Goal: Task Accomplishment & Management: Complete application form

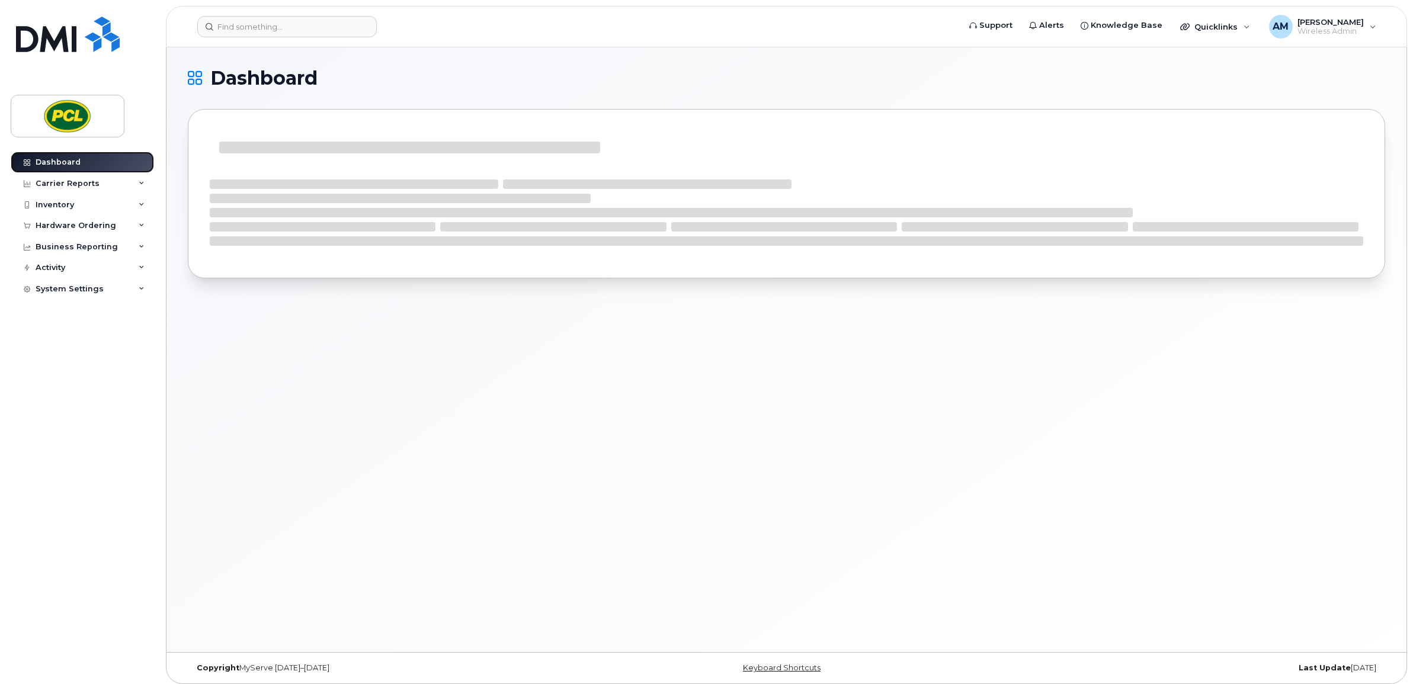
click at [82, 163] on link "Dashboard" at bounding box center [82, 162] width 143 height 21
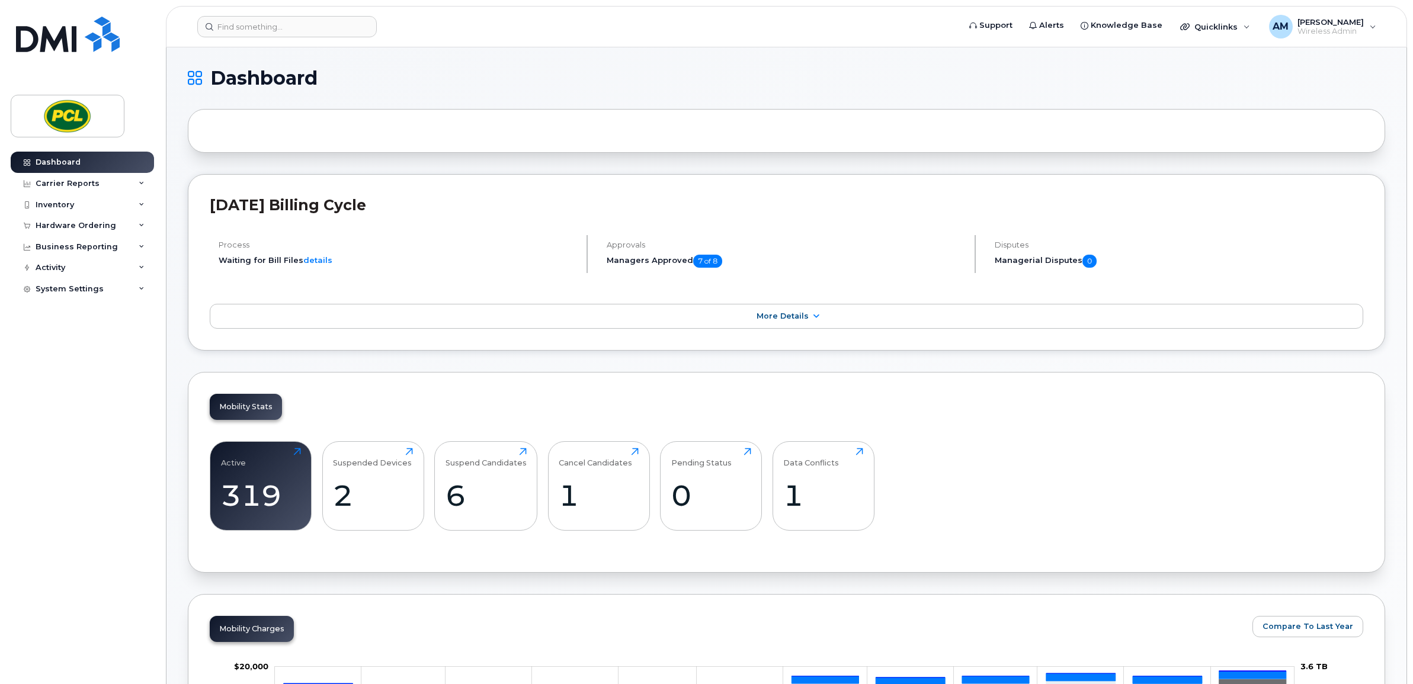
click at [316, 37] on header "Support Alerts Knowledge Base Quicklinks Suspend / Cancel Device Change SIM Car…" at bounding box center [786, 26] width 1241 height 41
click at [320, 31] on input at bounding box center [286, 26] width 179 height 21
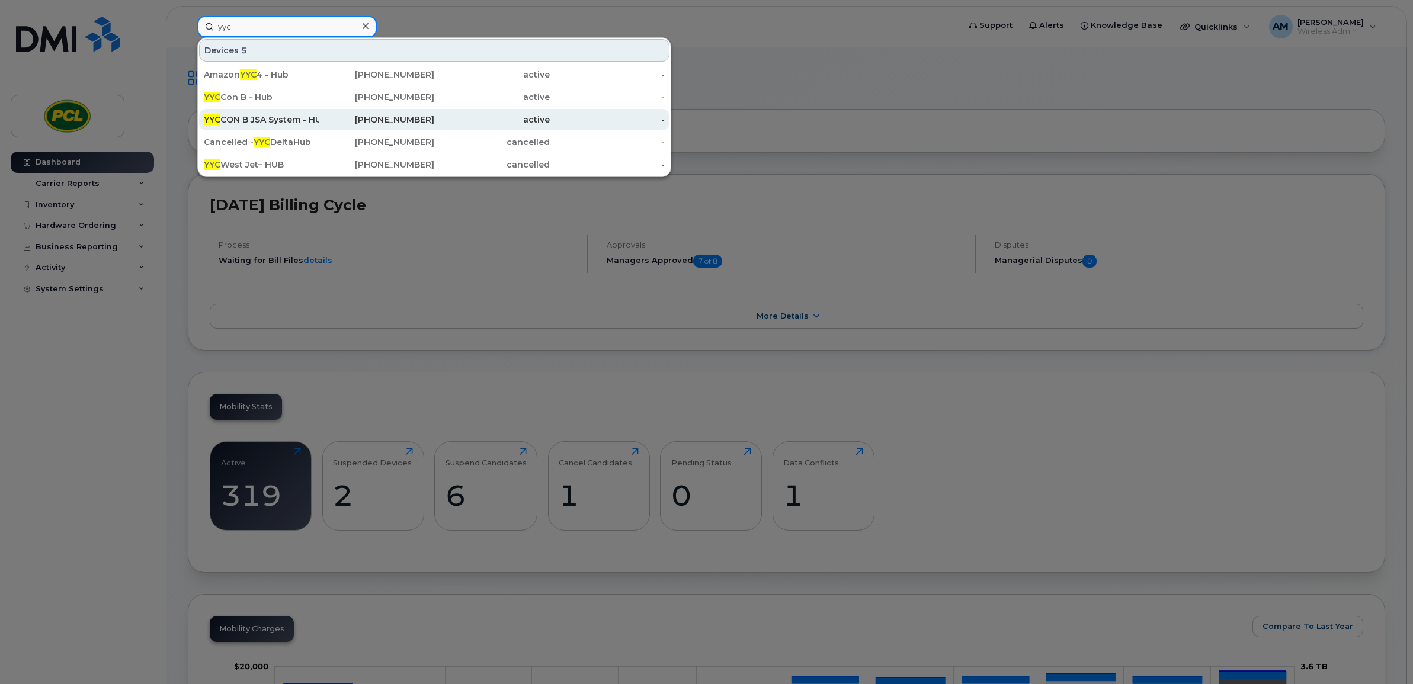
type input "yyc"
click at [283, 119] on div "YYC CON B JSA System - HUB" at bounding box center [261, 120] width 115 height 12
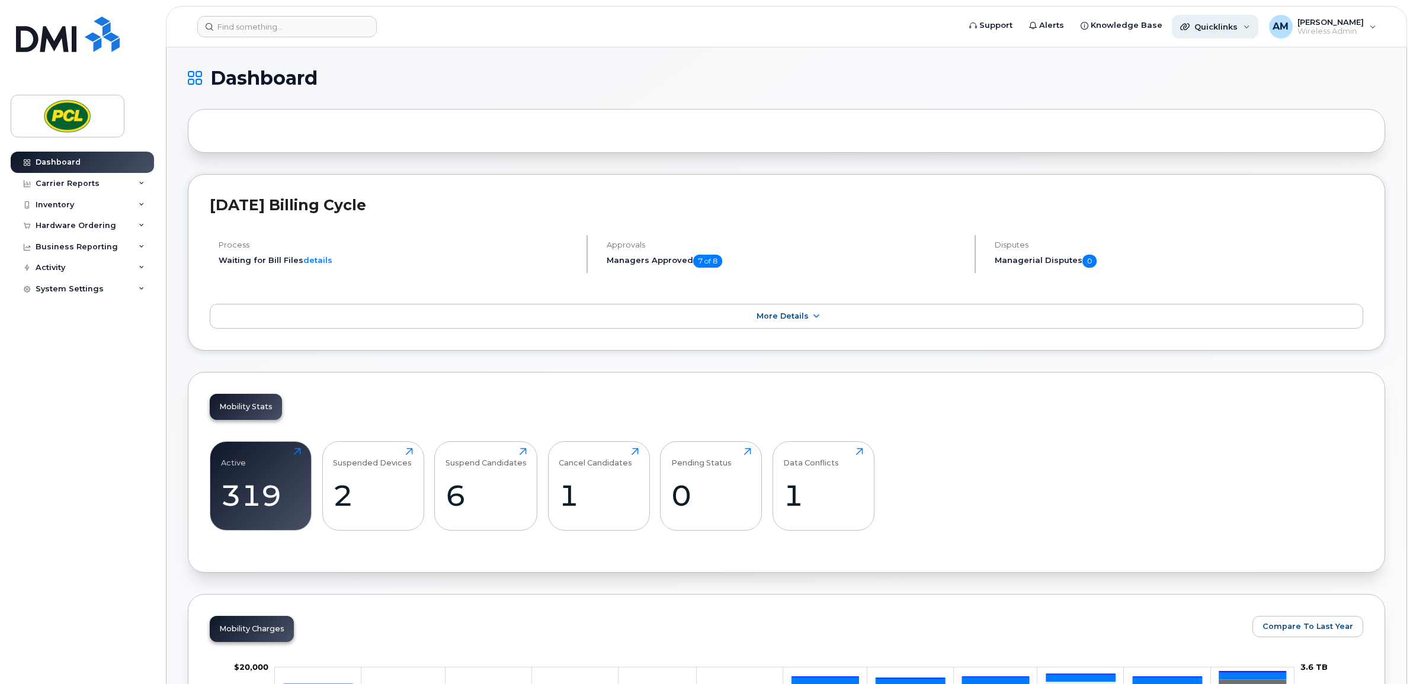
click at [1227, 23] on span "Quicklinks" at bounding box center [1215, 26] width 43 height 9
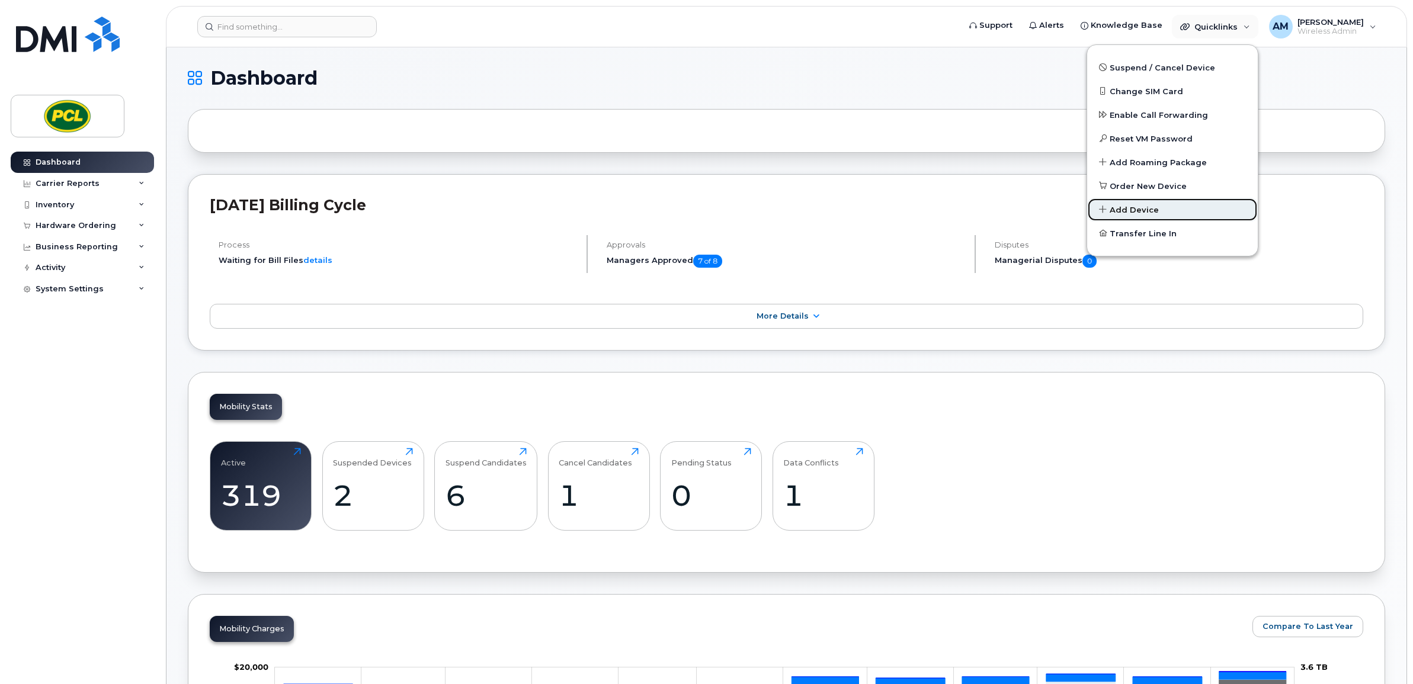
click at [1154, 207] on span "Add Device" at bounding box center [1133, 210] width 49 height 12
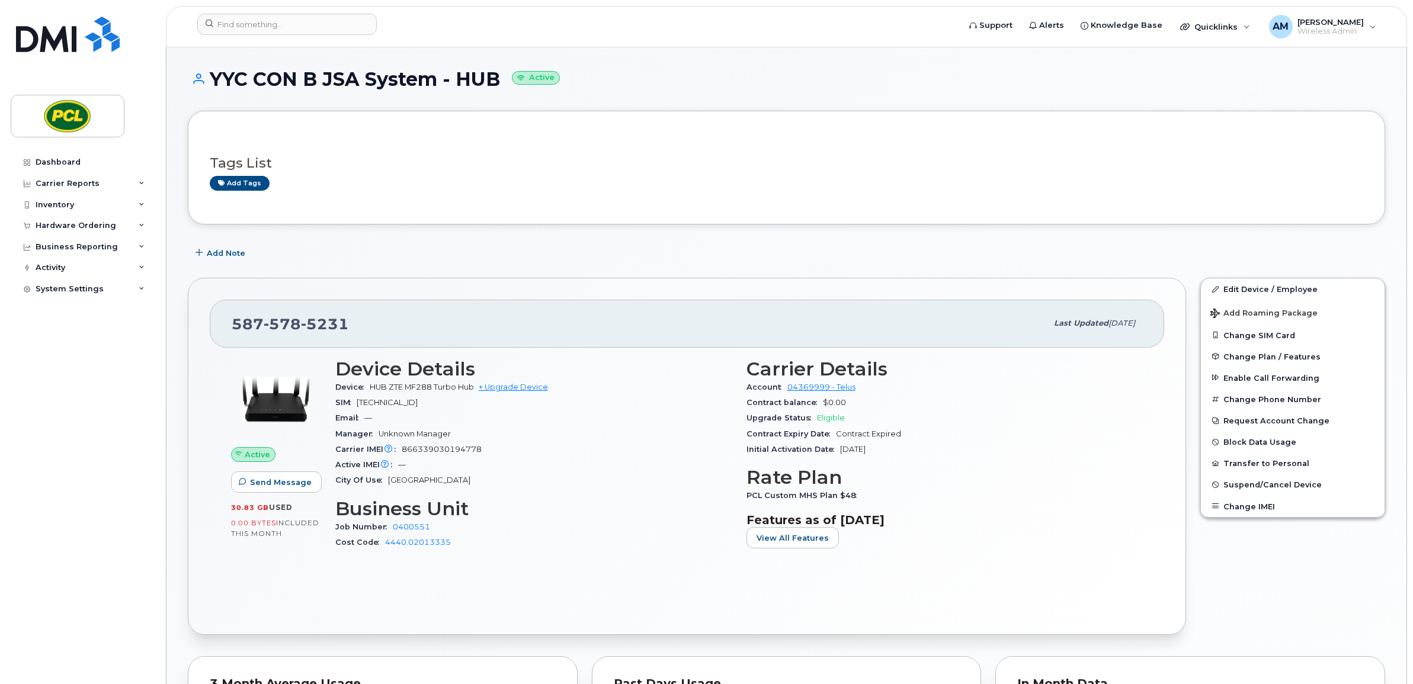
scroll to position [148, 0]
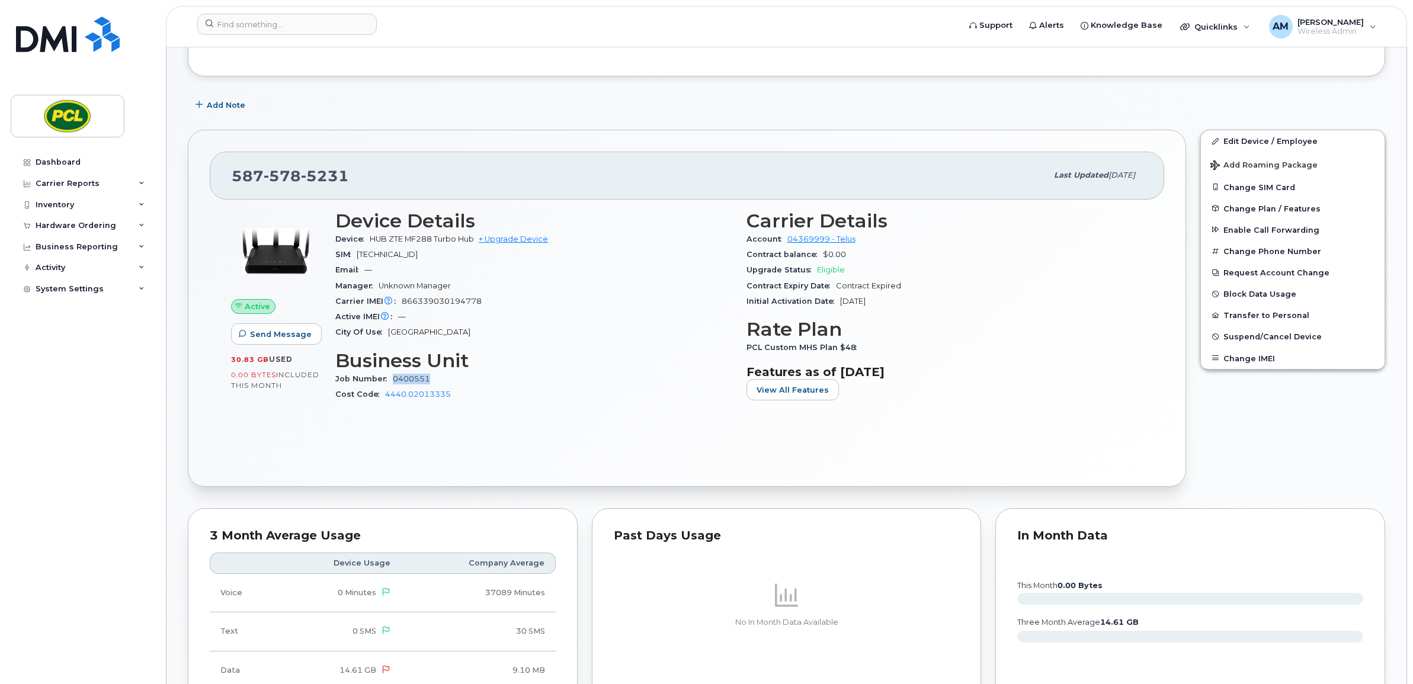
drag, startPoint x: 442, startPoint y: 380, endPoint x: 393, endPoint y: 380, distance: 49.8
click at [393, 380] on div "Job Number 0400551" at bounding box center [533, 378] width 397 height 15
copy link "0400551"
drag, startPoint x: 480, startPoint y: 397, endPoint x: 384, endPoint y: 403, distance: 96.7
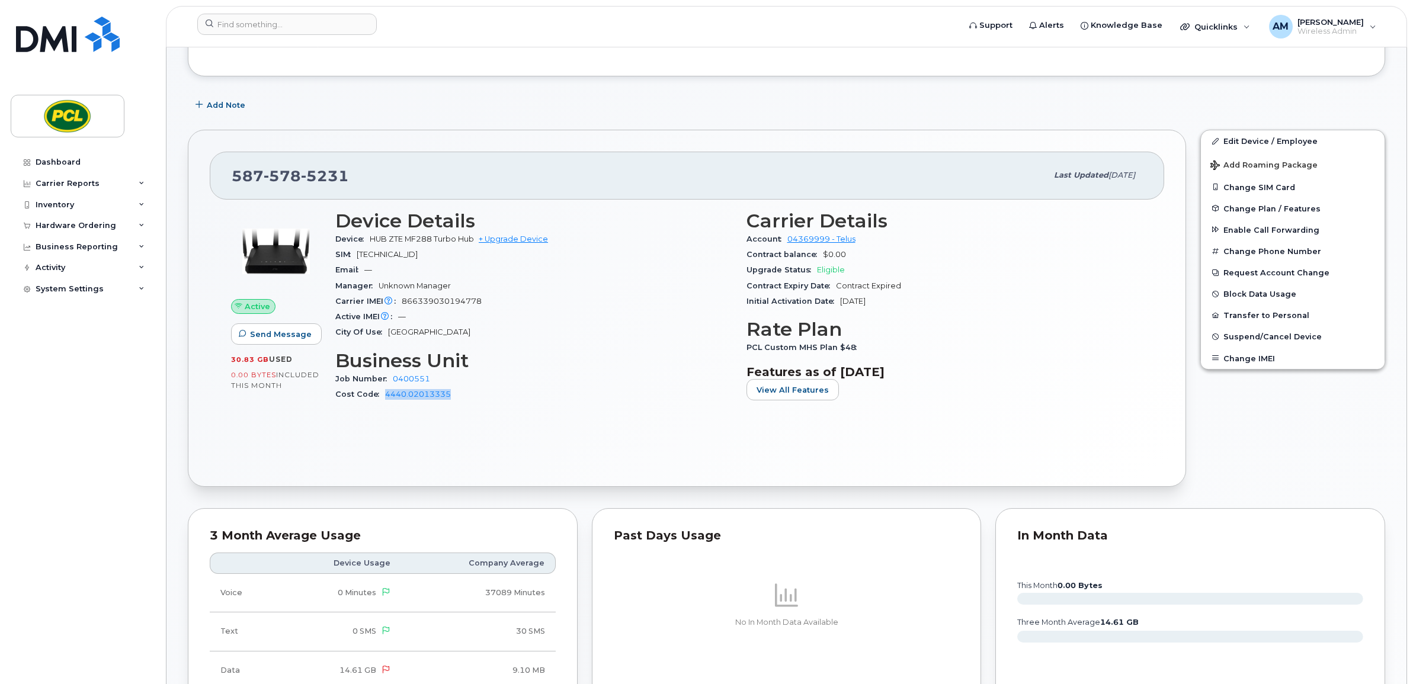
click at [384, 402] on div "Cost Code 4440.02013335" at bounding box center [533, 394] width 397 height 15
copy link "4440.02013335"
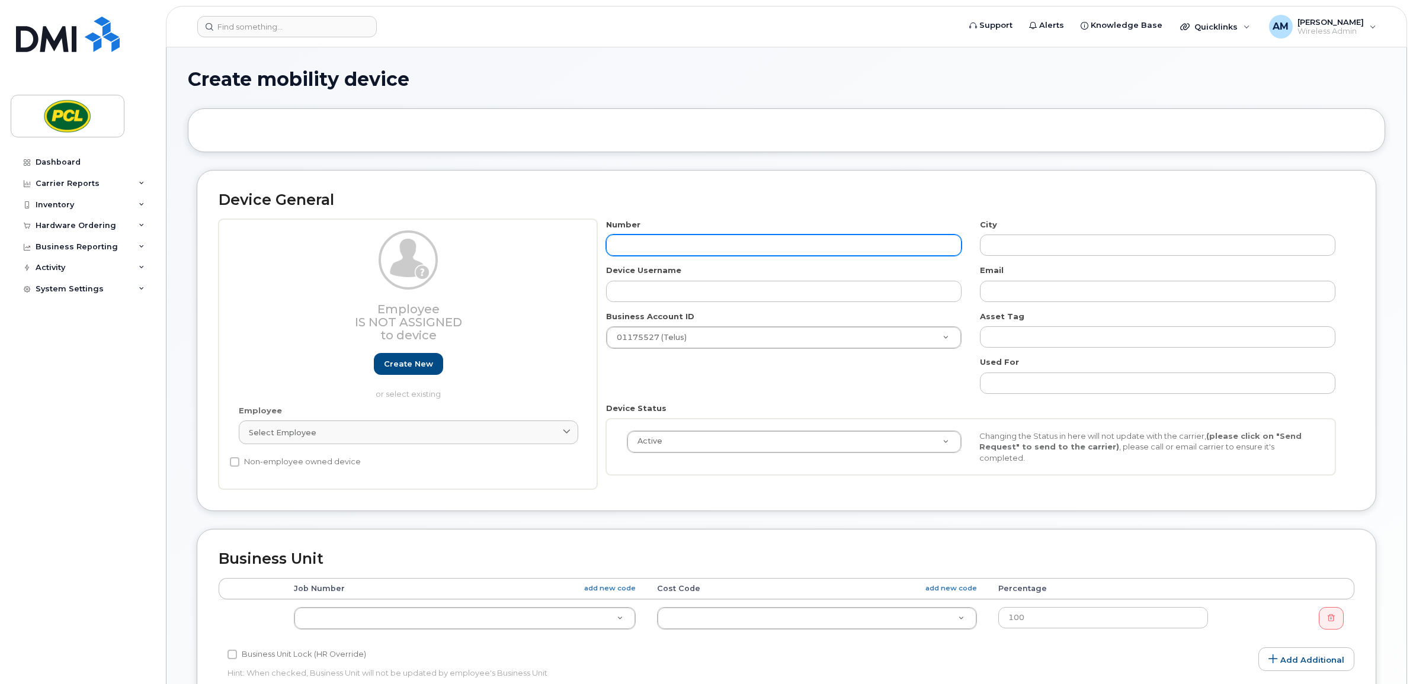
click at [899, 240] on input "text" at bounding box center [783, 245] width 355 height 21
click at [703, 239] on input "text" at bounding box center [783, 245] width 355 height 21
type input "587888154"
type input "[GEOGRAPHIC_DATA]"
type input "5878881547"
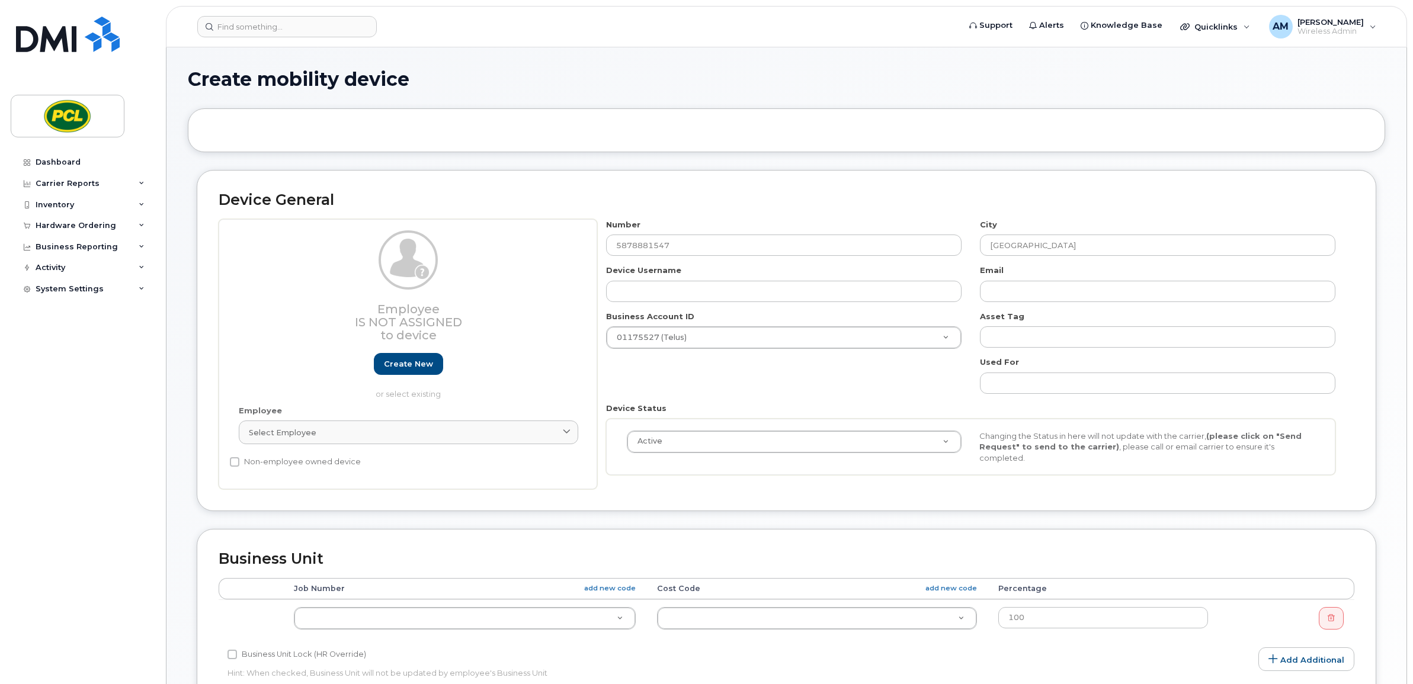
click at [689, 278] on div "Device Username" at bounding box center [784, 283] width 374 height 37
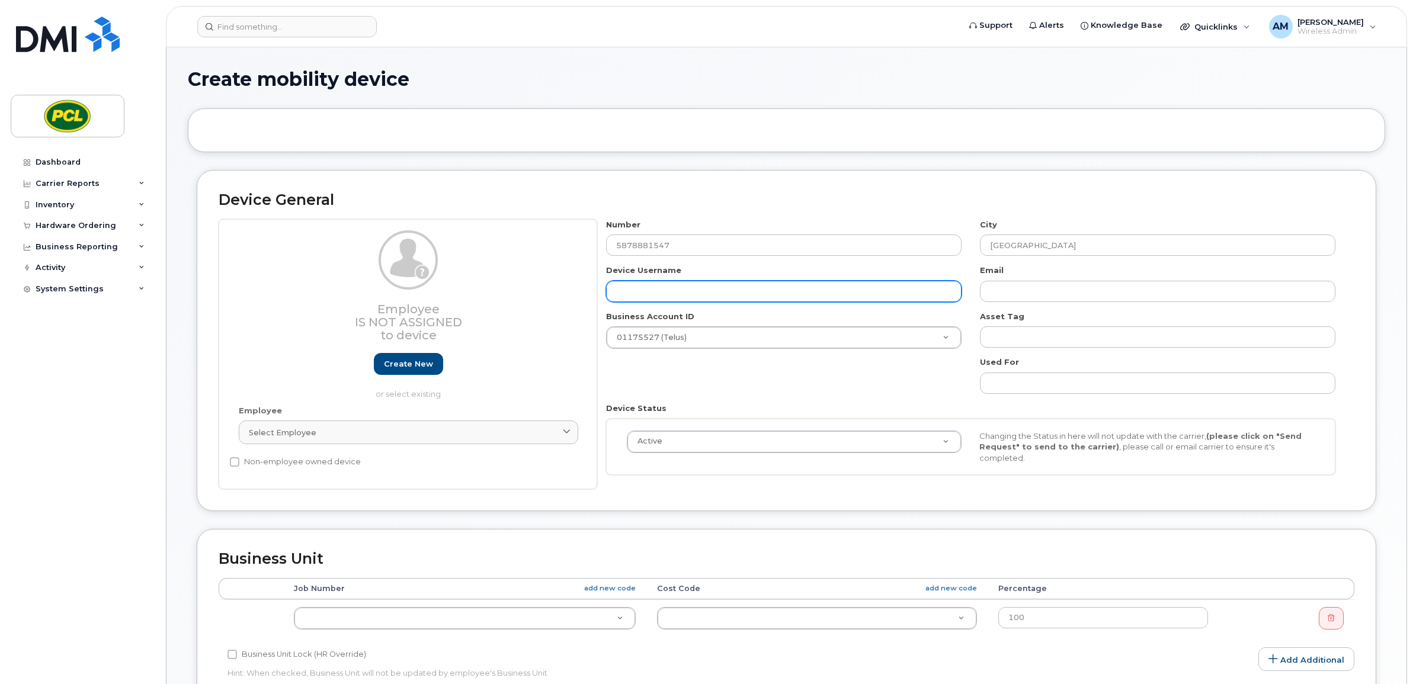
click at [688, 283] on input "text" at bounding box center [783, 291] width 355 height 21
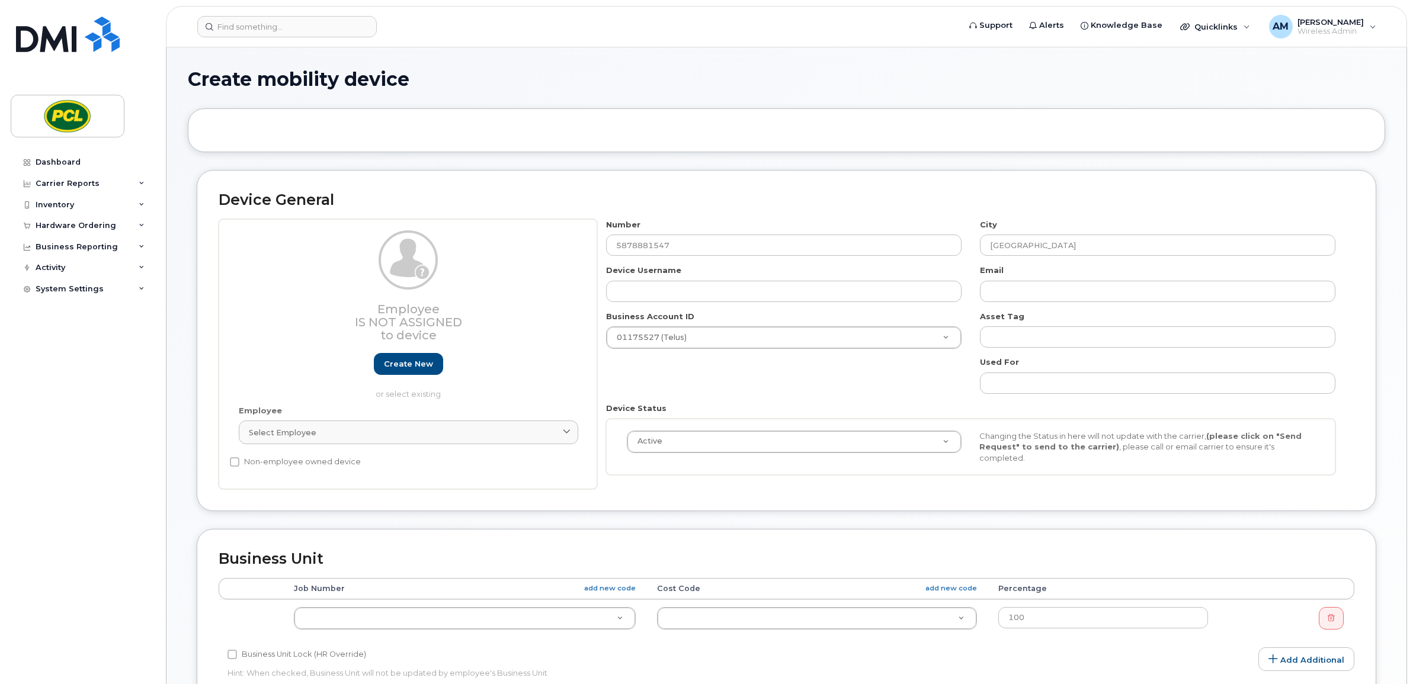
click at [676, 403] on div "Device Status Active Active Suspended Cancelled Changing the Status in here wil…" at bounding box center [970, 439] width 747 height 72
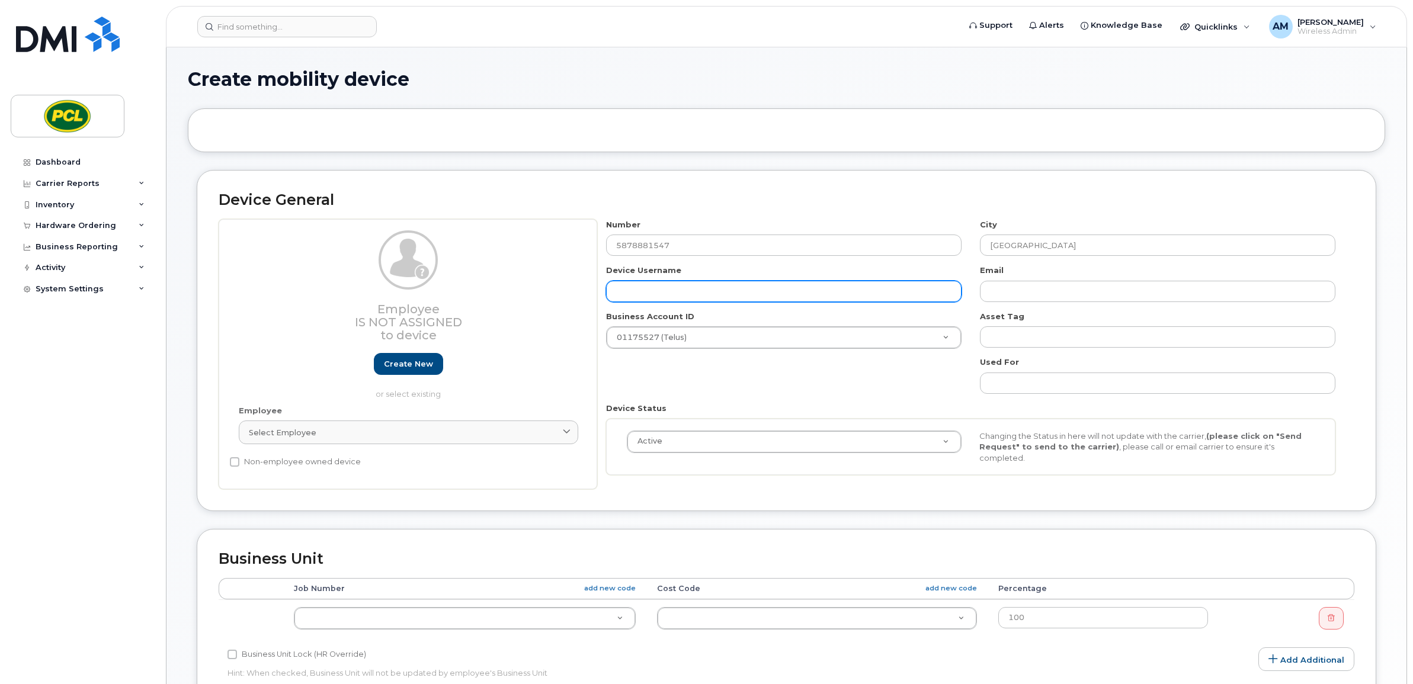
click at [699, 283] on input "text" at bounding box center [783, 291] width 355 height 21
paste input "YYC Con A Trailer – Mifi"
type input "YYC Con A Trailer – Mifi"
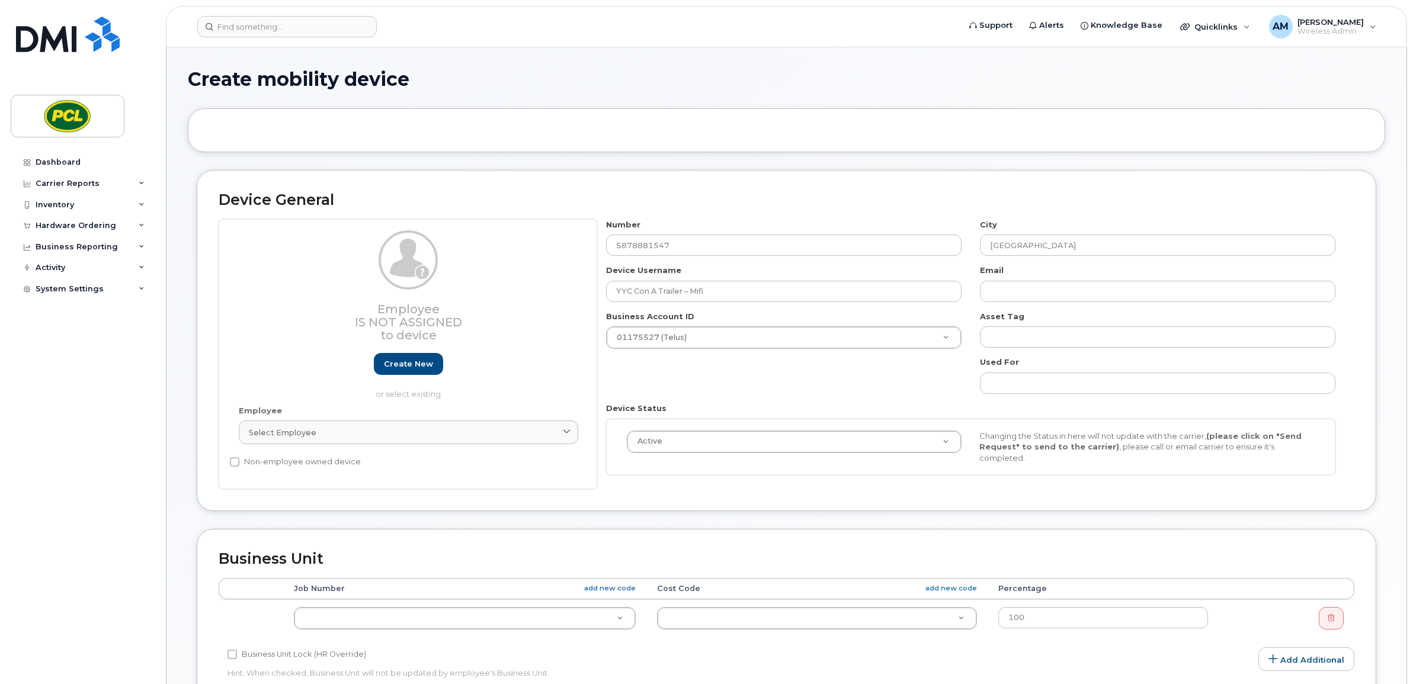
click at [676, 394] on div "Number 5878881547 City Calgary Device Username YYC Con A Trailer – Mifi Email B…" at bounding box center [970, 351] width 747 height 265
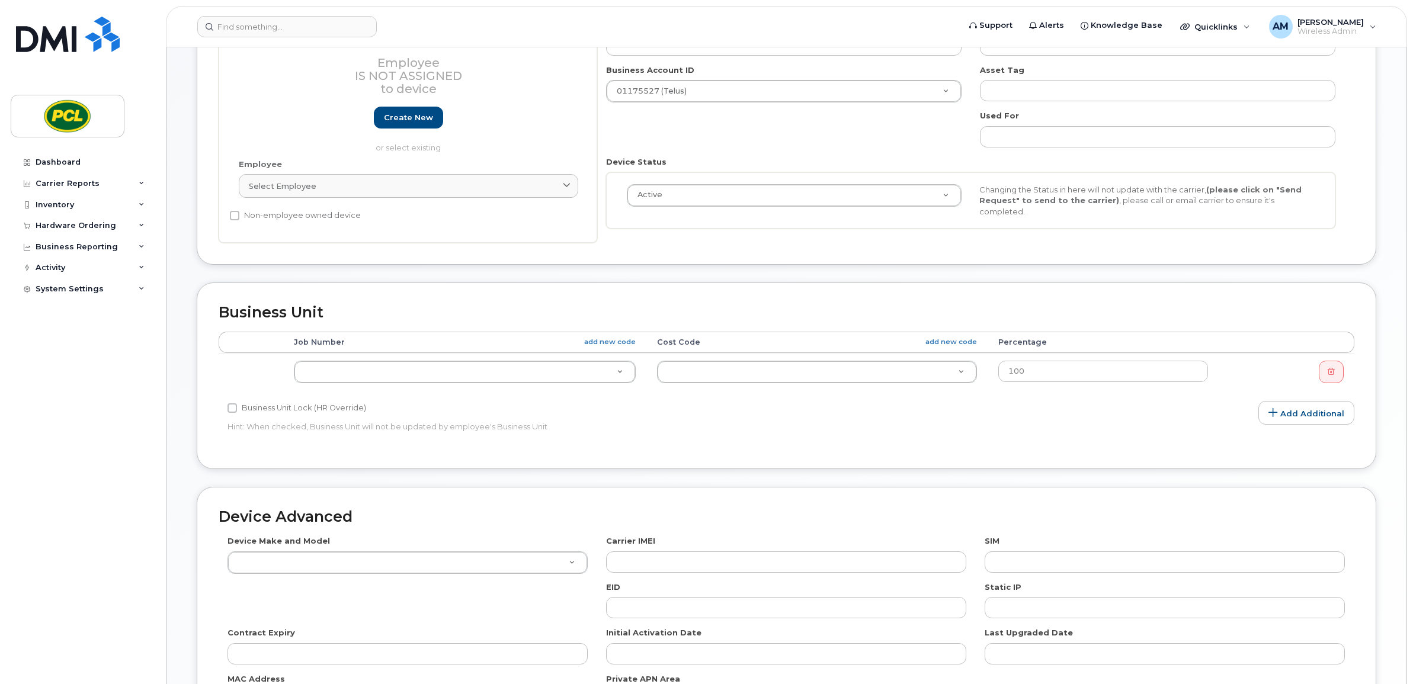
scroll to position [197, 0]
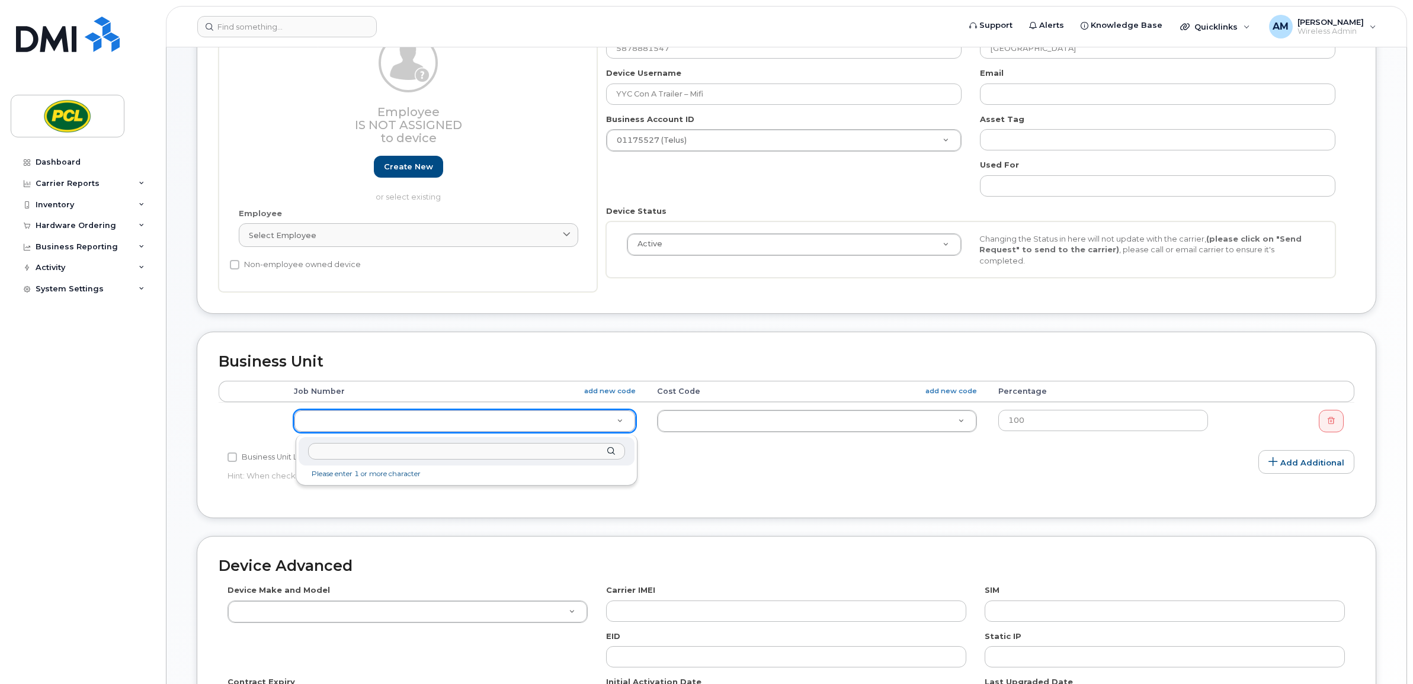
paste input "0400551"
type input "0400551"
type input "2207752"
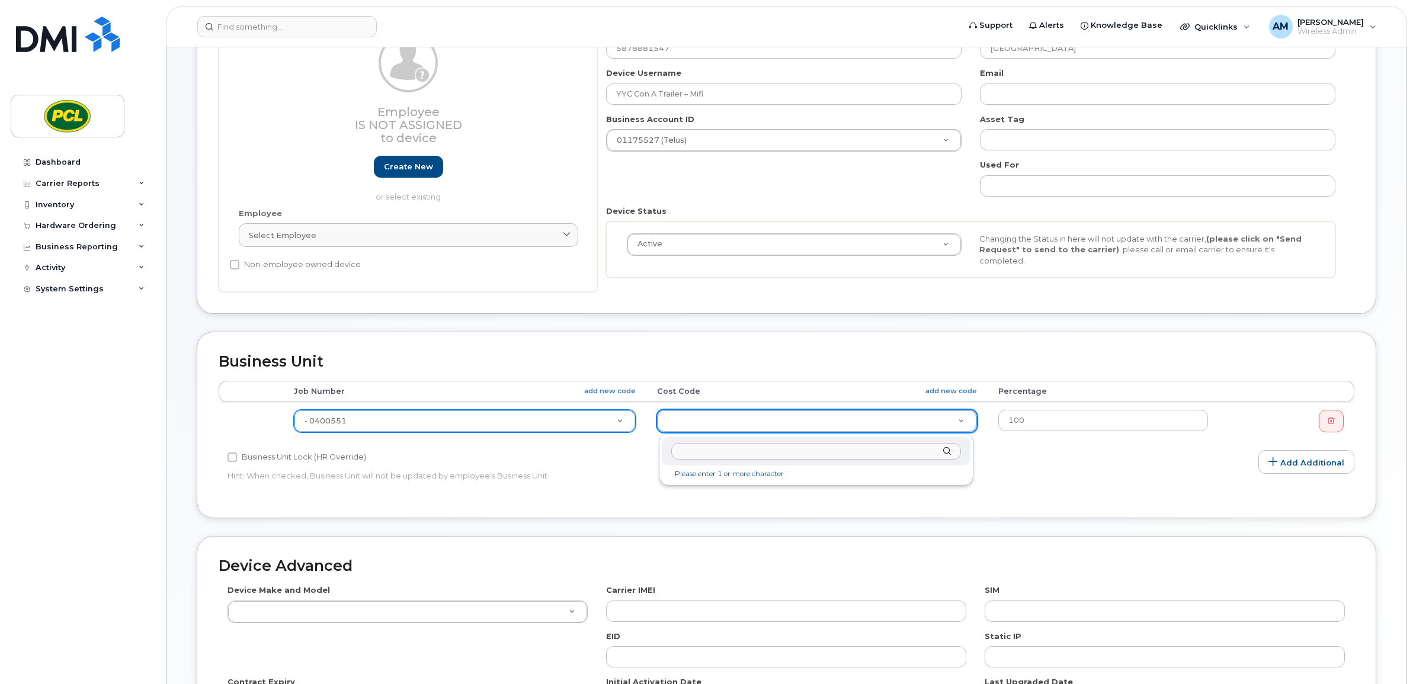
paste input "4440.02013335"
type input "4440.02013335"
type input "2209532"
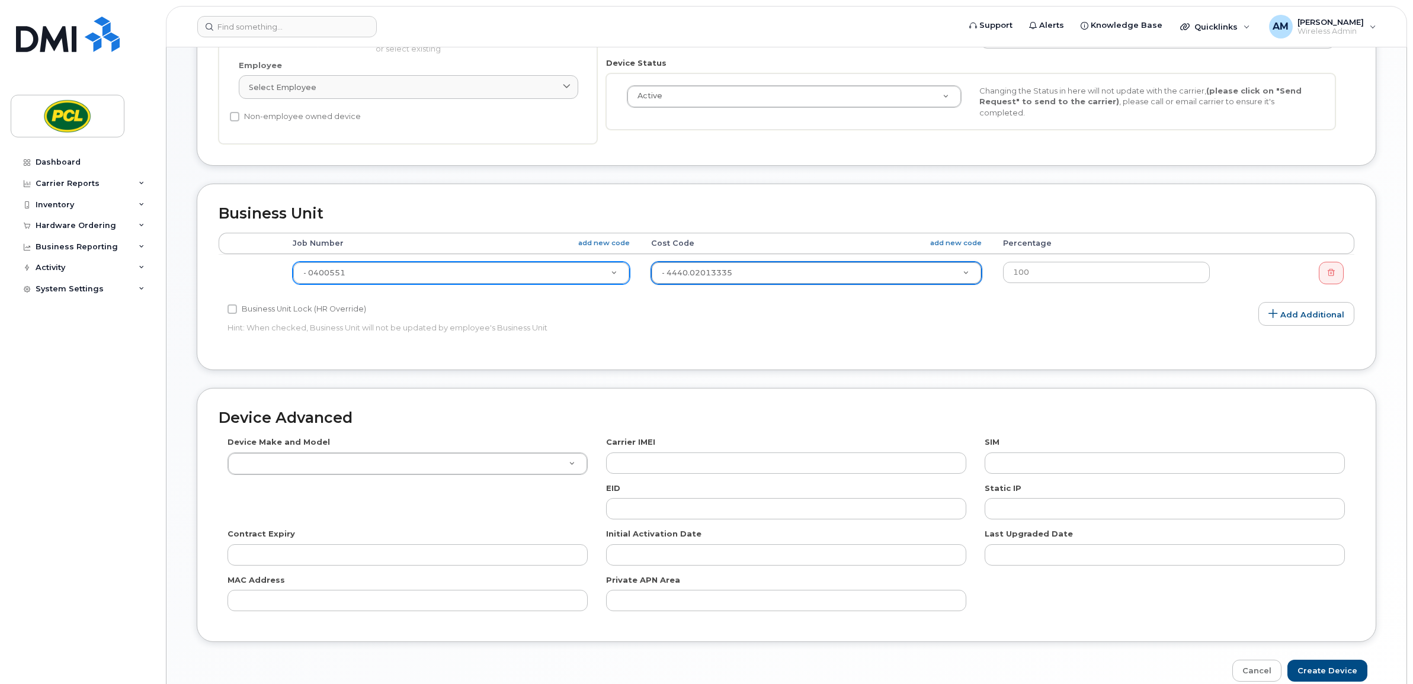
scroll to position [148, 0]
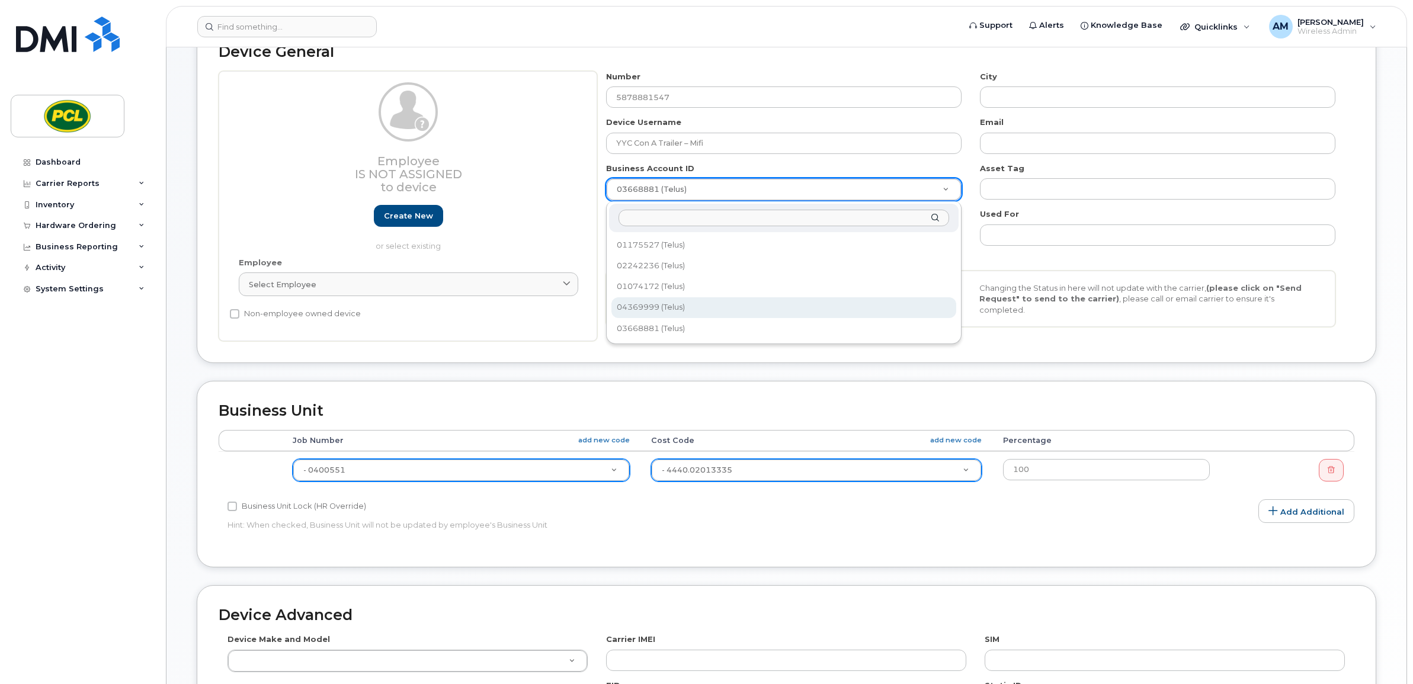
select select "745"
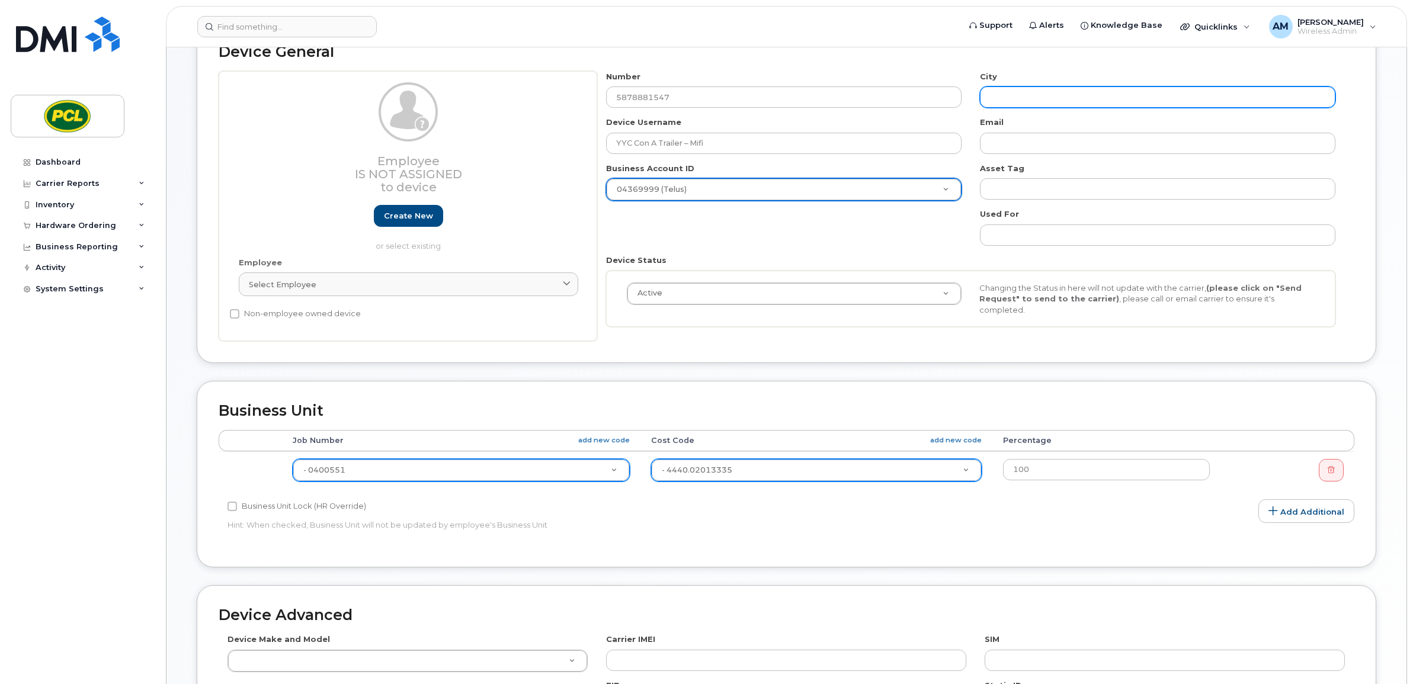
click at [1076, 101] on input "text" at bounding box center [1157, 96] width 355 height 21
type input "[GEOGRAPHIC_DATA]"
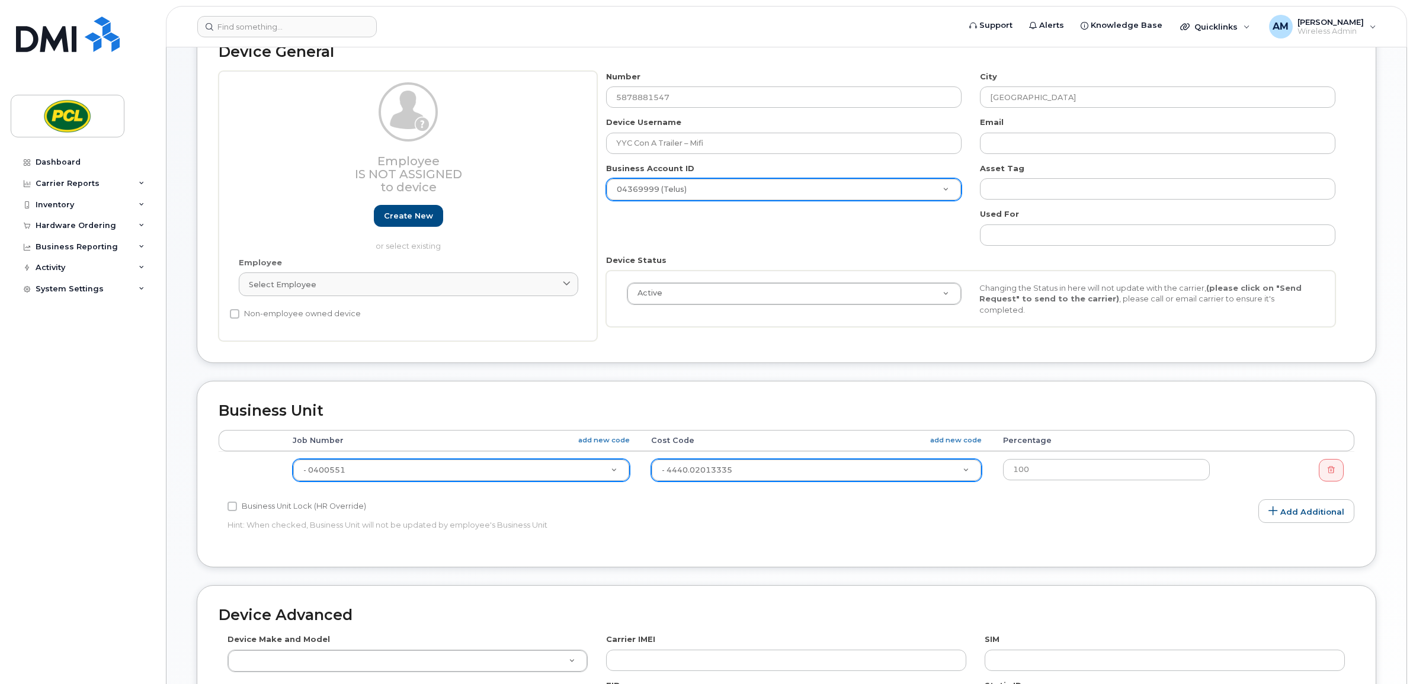
drag, startPoint x: 907, startPoint y: 556, endPoint x: 904, endPoint y: 572, distance: 17.0
click at [905, 567] on div "Business Unit Accounting Categories Rules Accounting categories percentages mus…" at bounding box center [786, 474] width 1179 height 186
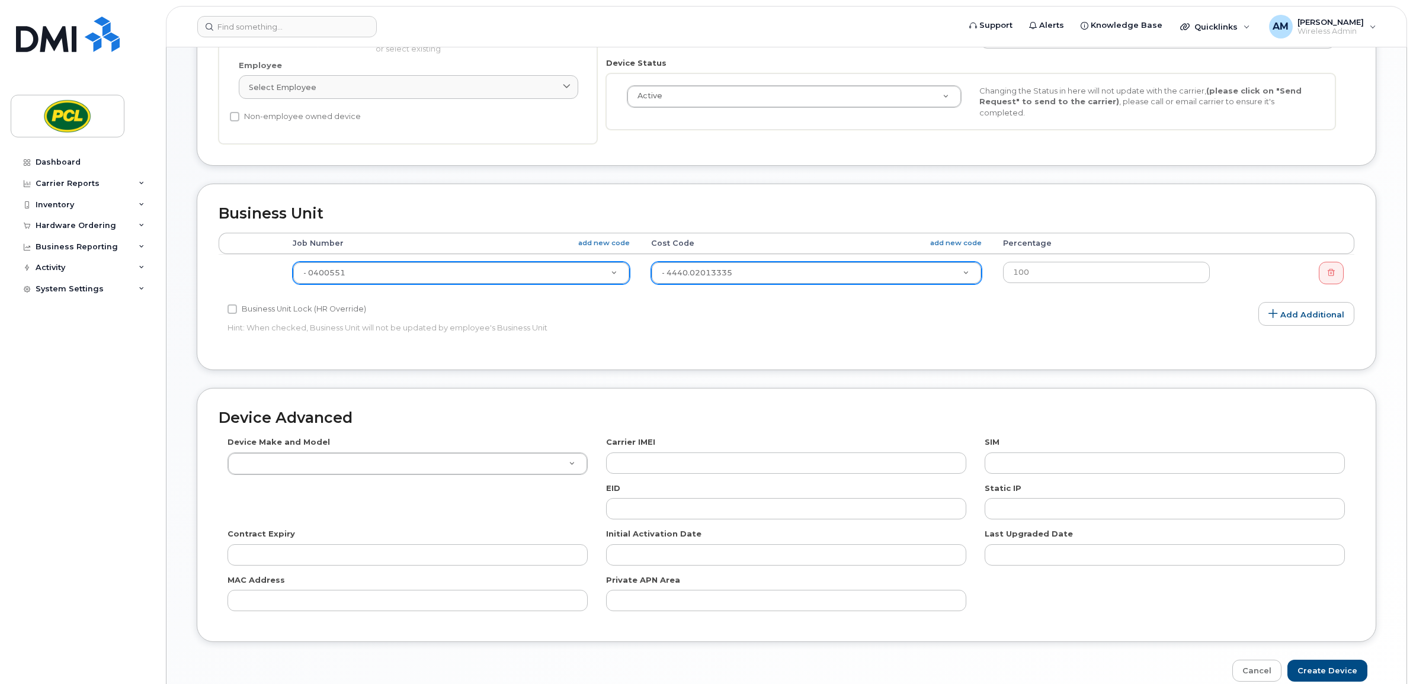
scroll to position [406, 0]
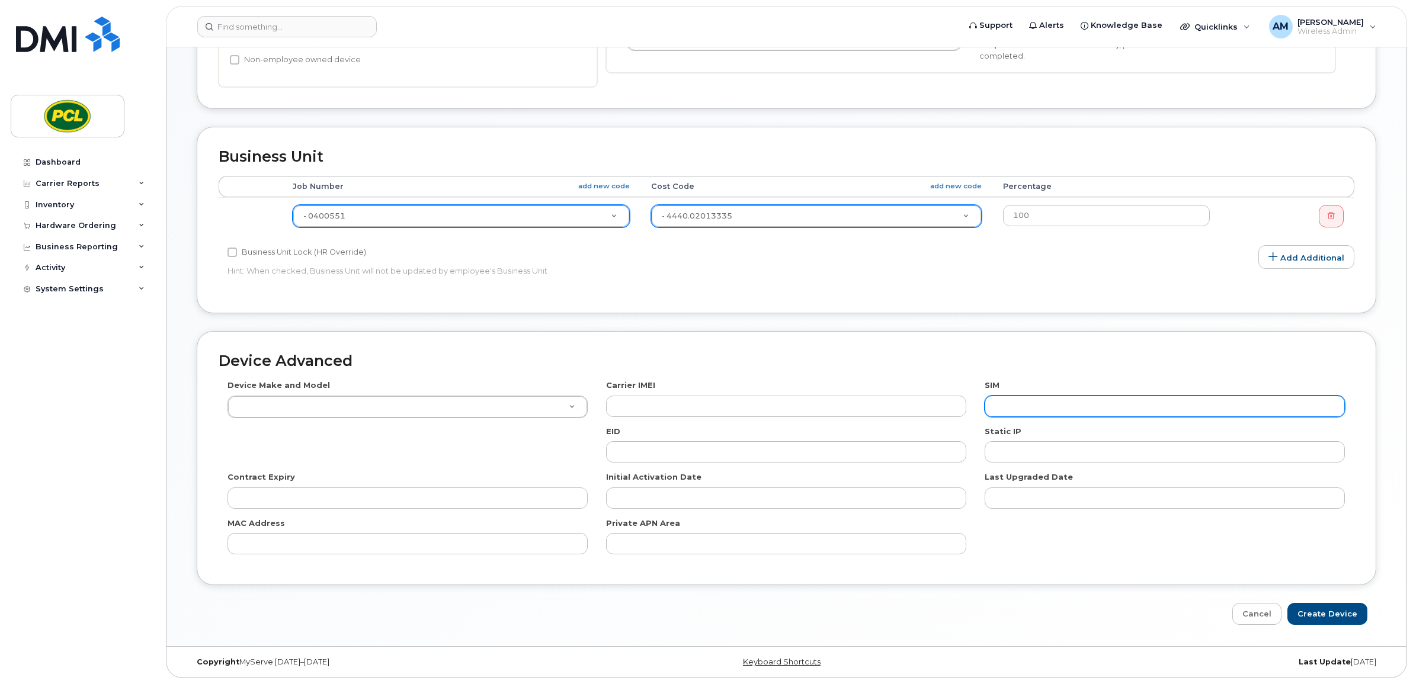
click at [1026, 405] on input "text" at bounding box center [1164, 406] width 360 height 21
click at [1127, 402] on input "text" at bounding box center [1164, 406] width 360 height 21
paste input "8912230102176655763"
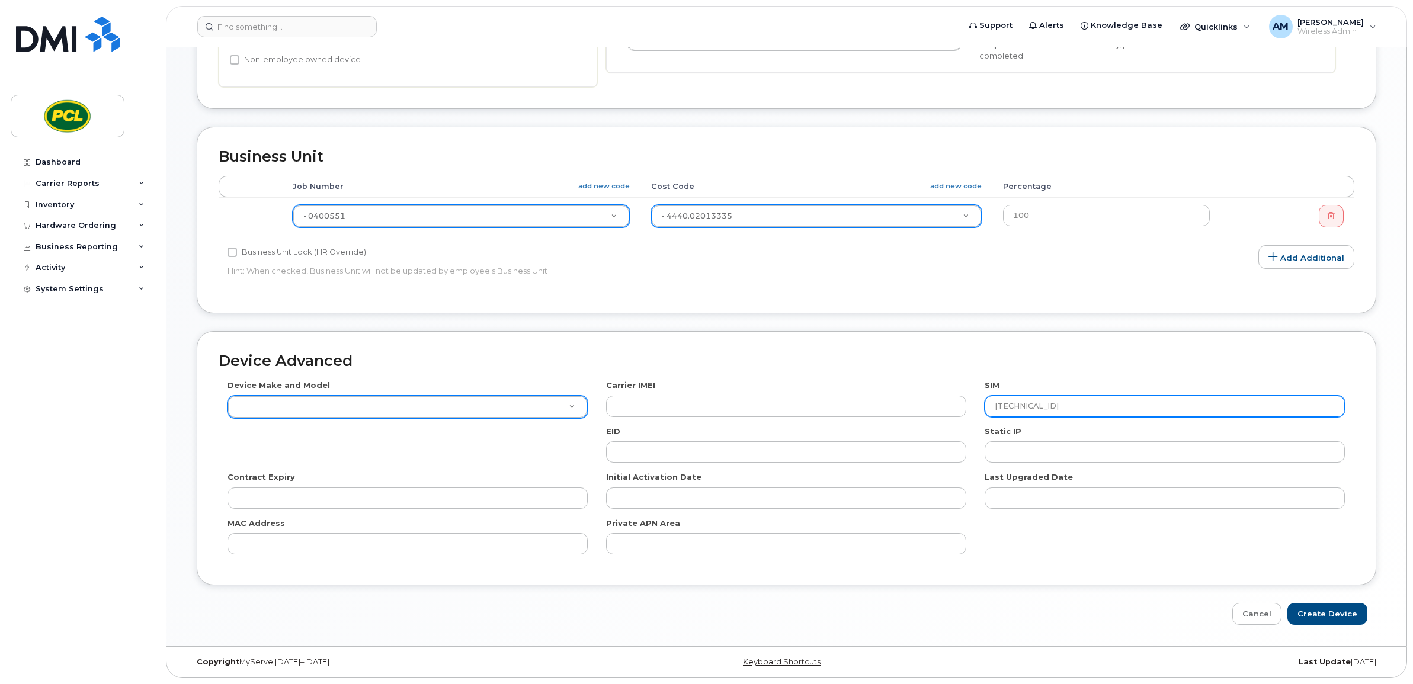
type input "8912230102176655763"
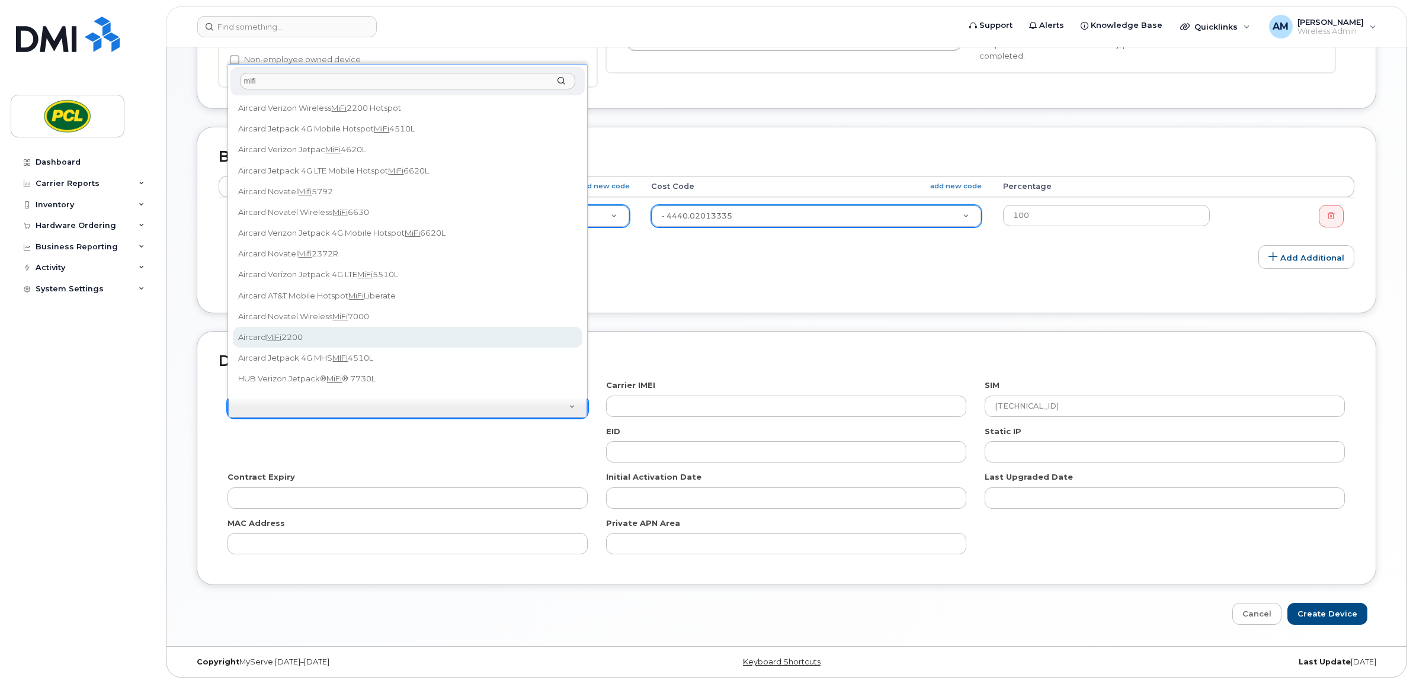
type input "mifi"
select select "961"
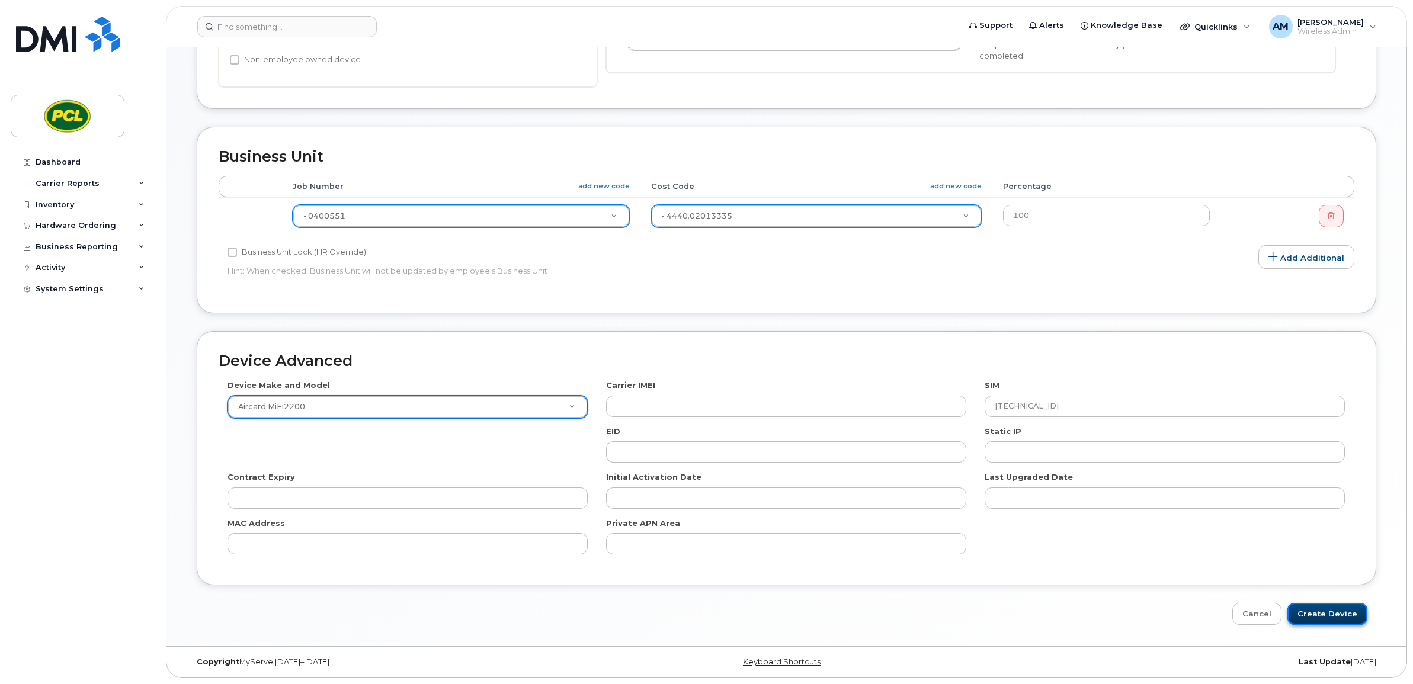
click at [1337, 614] on input "Create Device" at bounding box center [1327, 614] width 80 height 22
type input "Saving..."
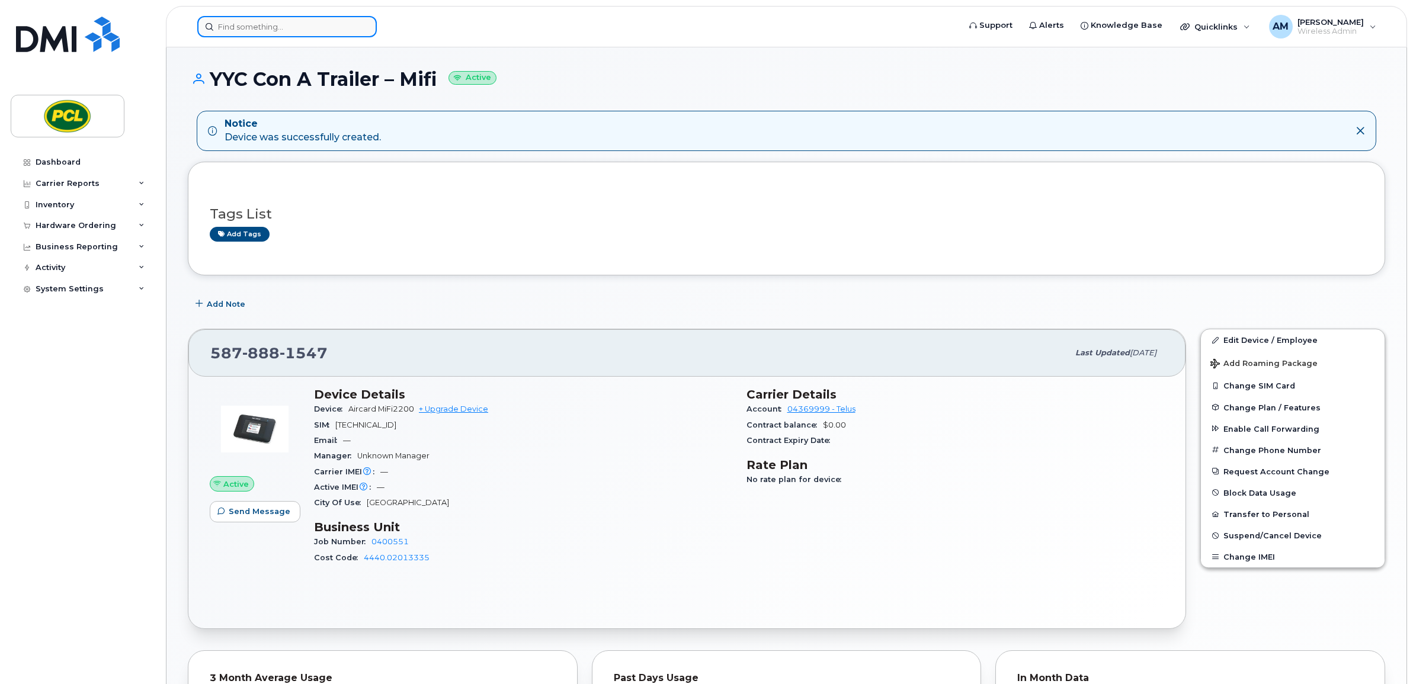
click at [293, 20] on input at bounding box center [286, 26] width 179 height 21
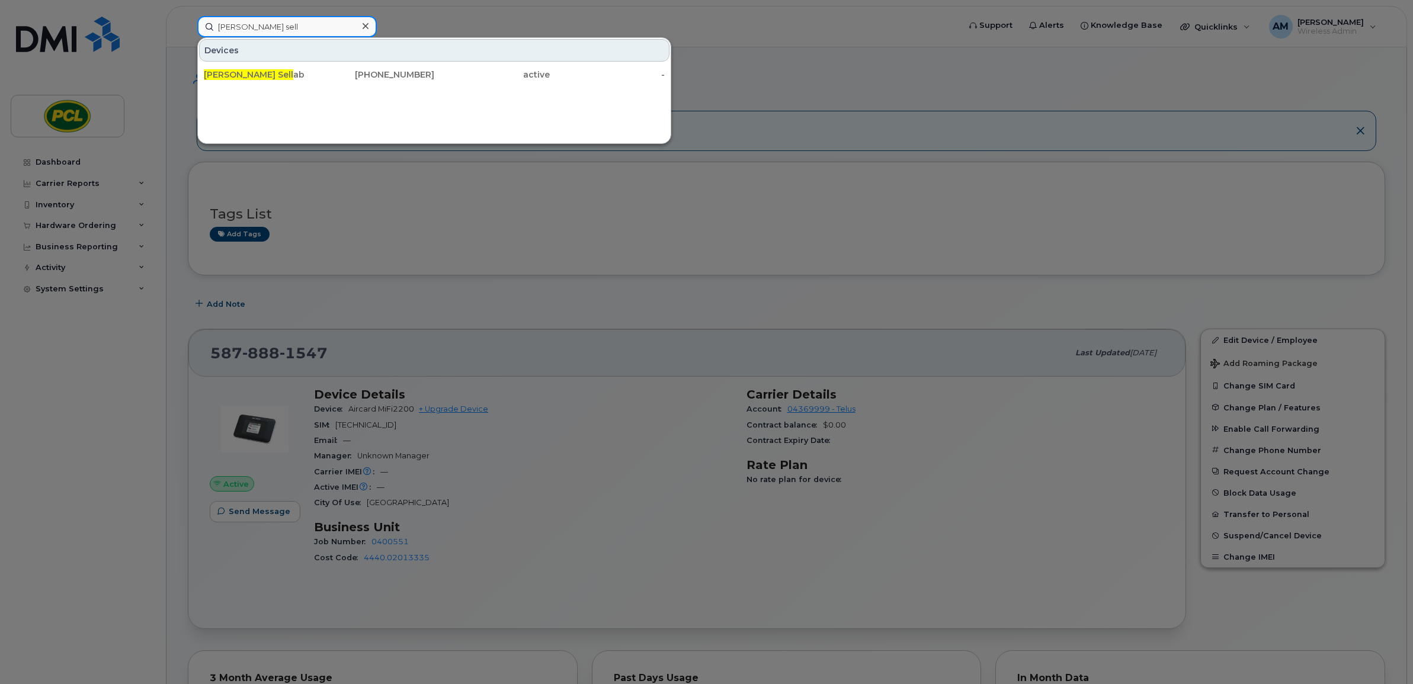
type input "ayoub sell"
click at [406, 60] on div "Devices" at bounding box center [434, 50] width 470 height 23
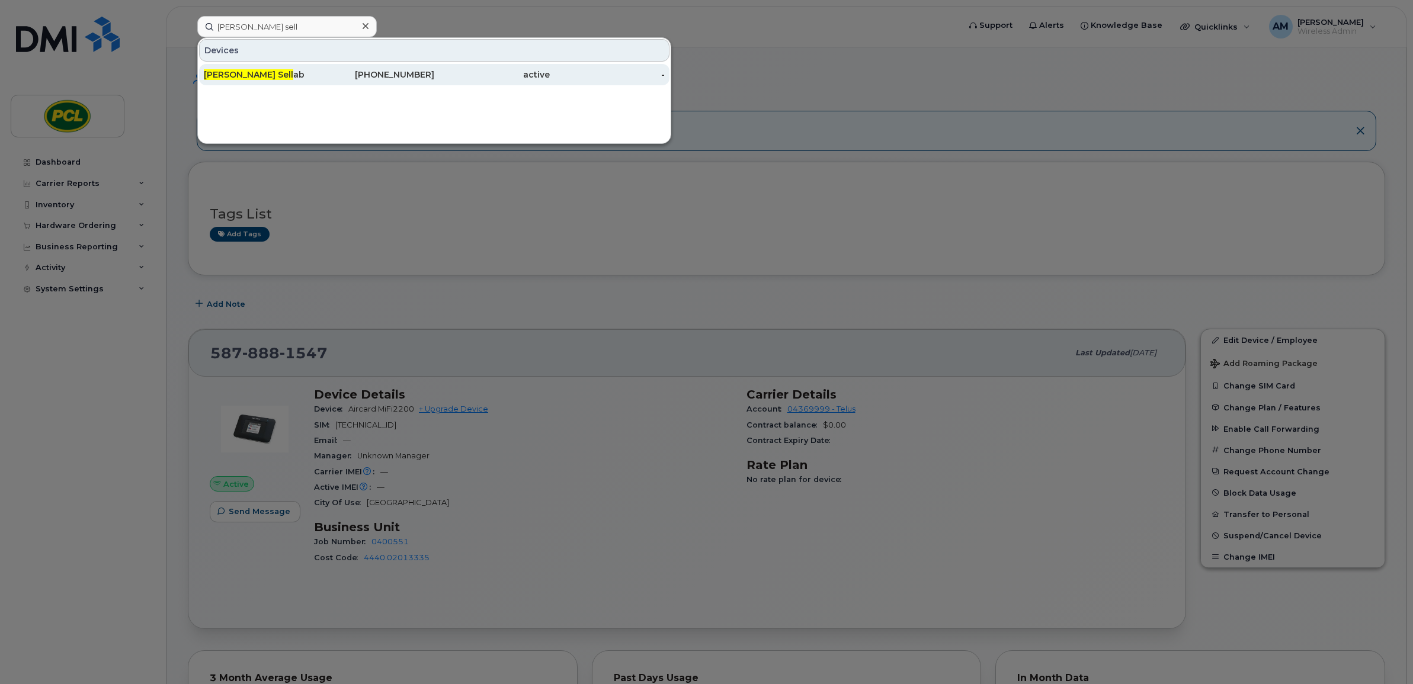
click at [404, 69] on div "403-510-4180" at bounding box center [376, 75] width 115 height 12
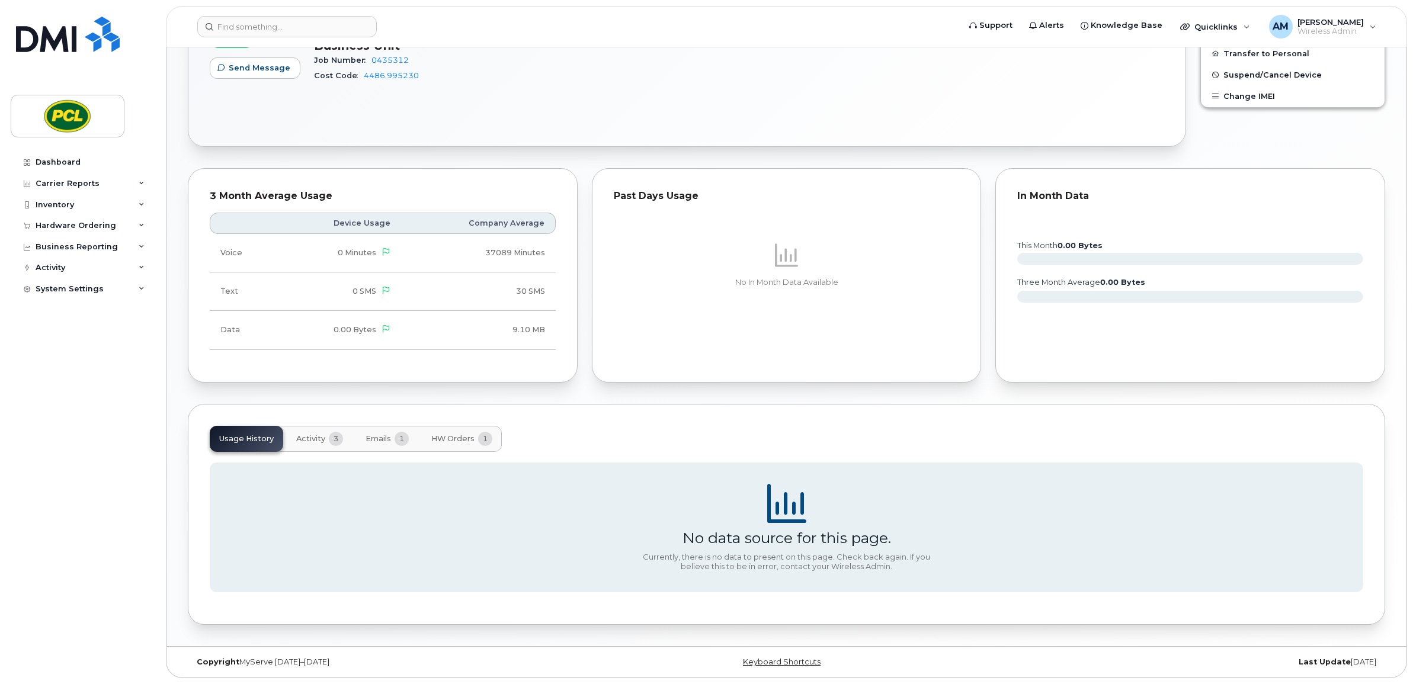
scroll to position [166, 0]
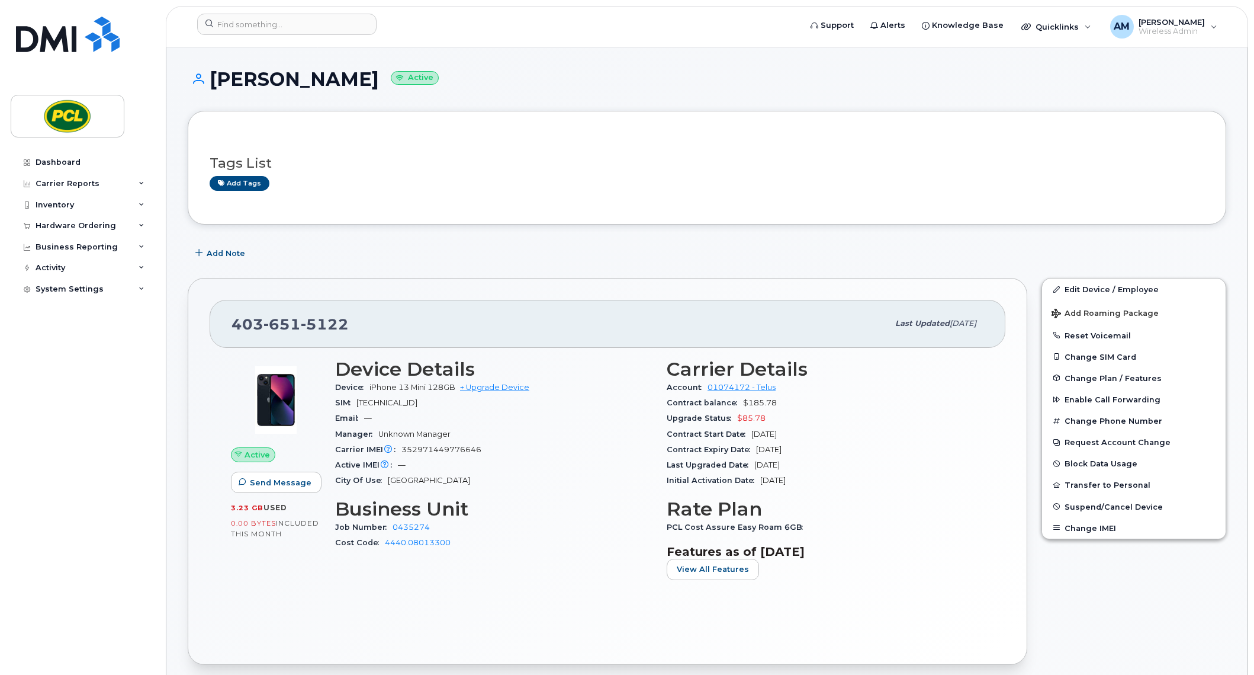
scroll to position [295, 0]
